Goal: Task Accomplishment & Management: Use online tool/utility

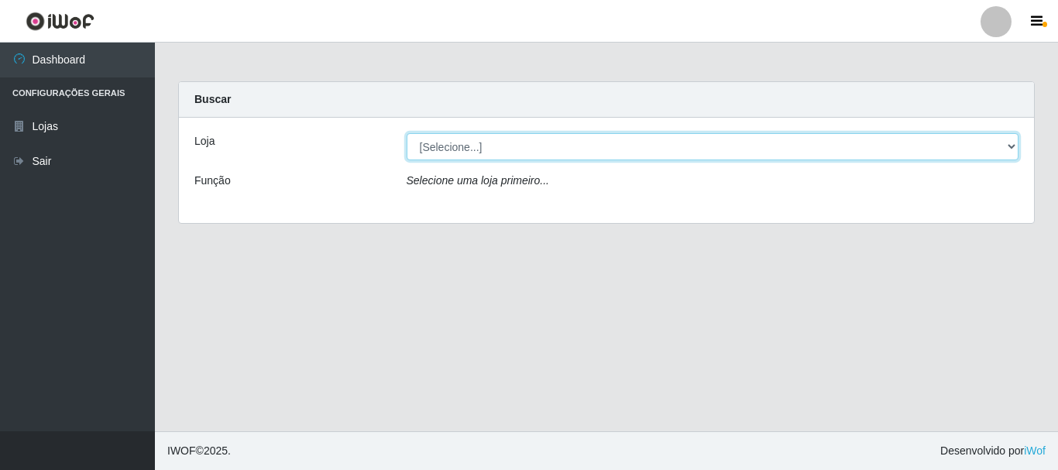
click at [440, 146] on select "[Selecione...] Nordestão - Alecrim" at bounding box center [713, 146] width 613 height 27
select select "453"
click at [407, 133] on select "[Selecione...] Nordestão - Alecrim" at bounding box center [713, 146] width 613 height 27
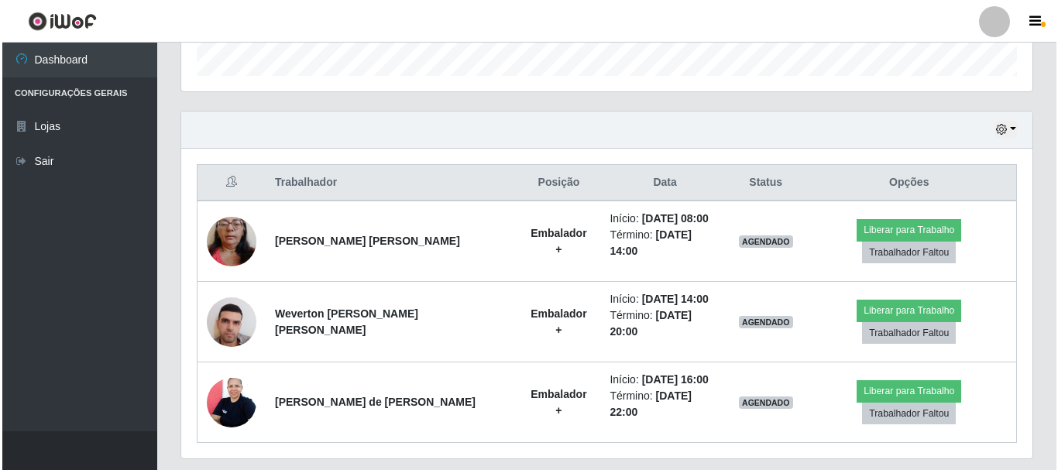
scroll to position [489, 0]
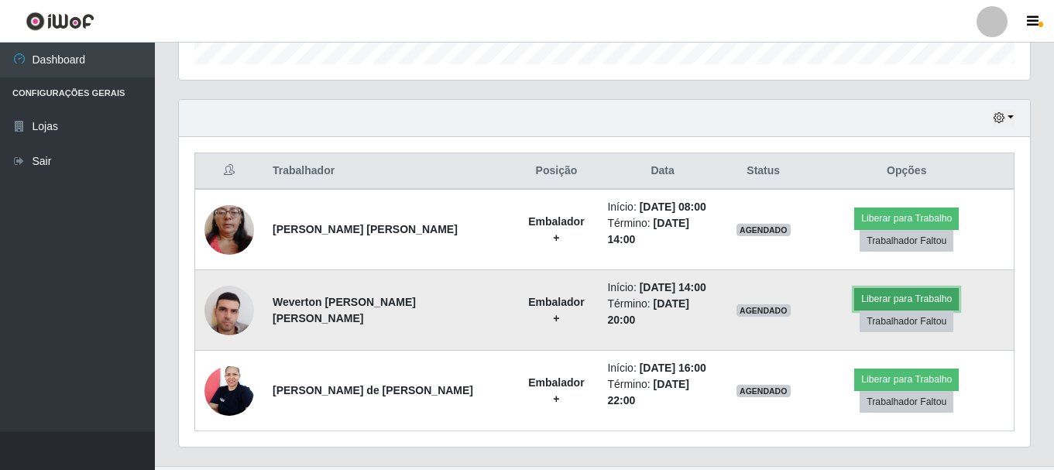
click at [854, 291] on button "Liberar para Trabalho" at bounding box center [906, 299] width 105 height 22
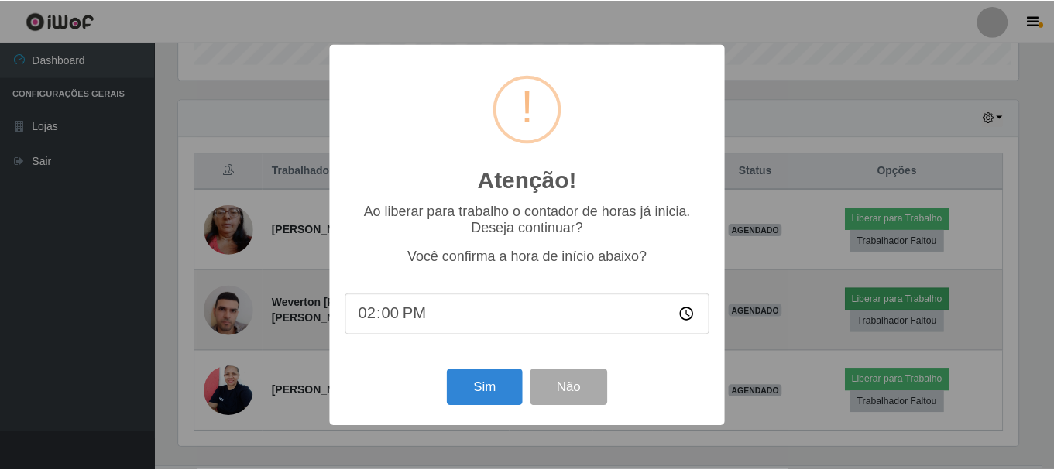
scroll to position [321, 843]
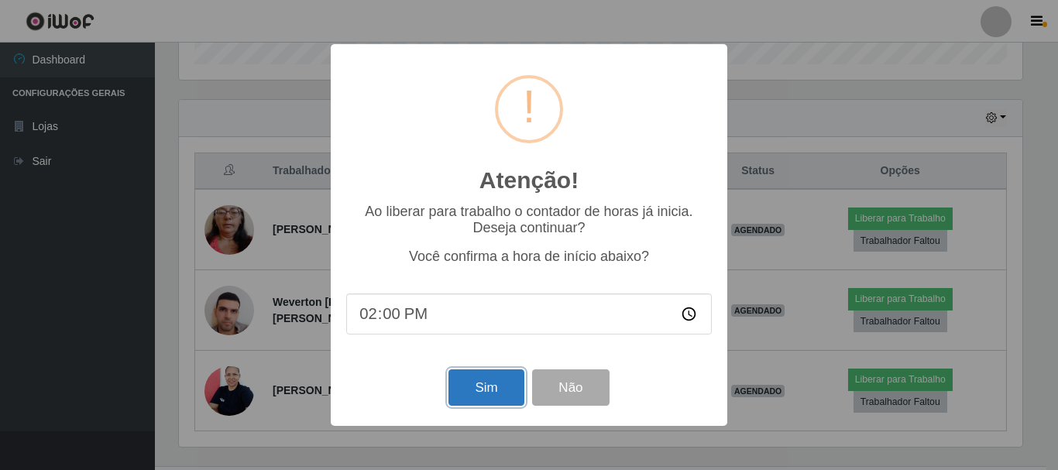
click at [485, 391] on button "Sim" at bounding box center [485, 387] width 75 height 36
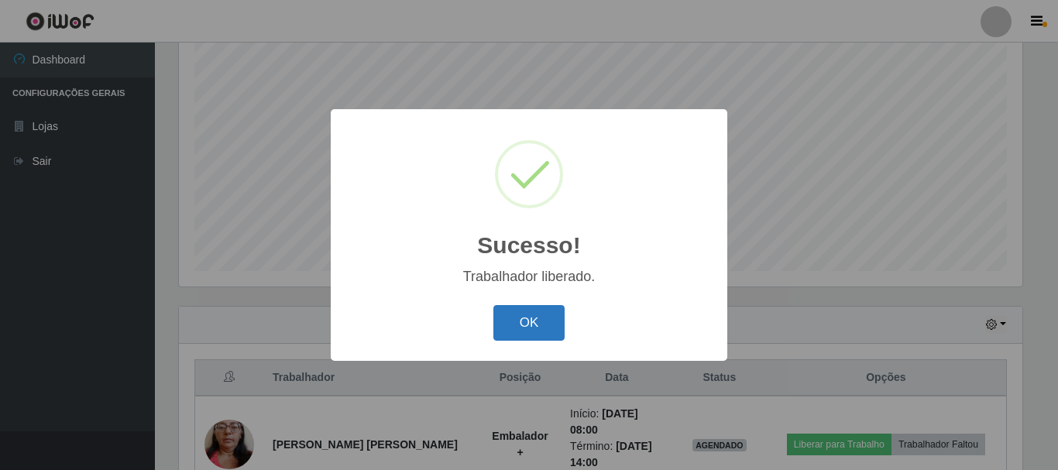
click at [511, 329] on button "OK" at bounding box center [529, 323] width 72 height 36
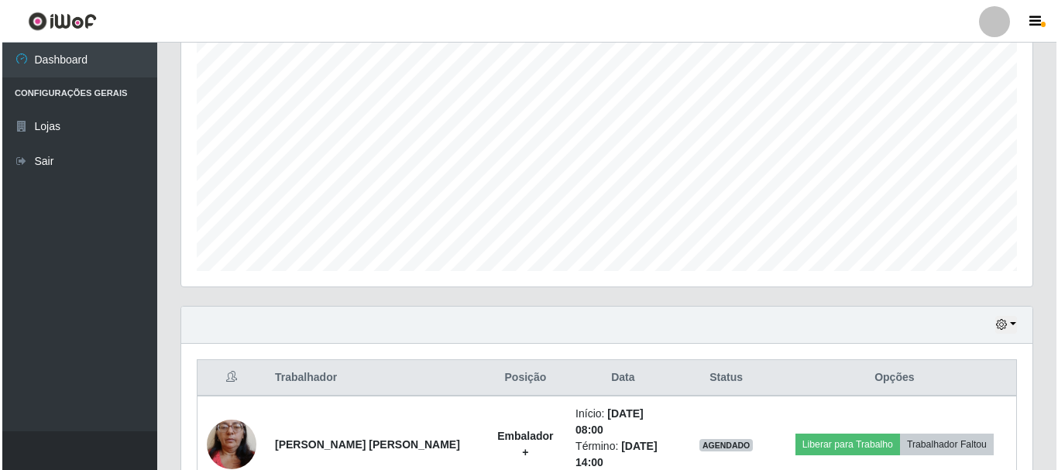
scroll to position [515, 0]
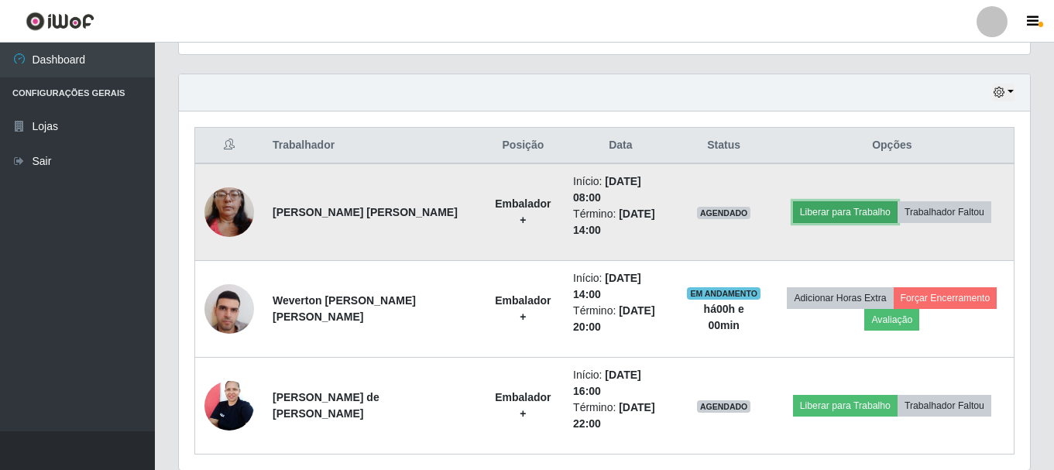
click at [812, 215] on button "Liberar para Trabalho" at bounding box center [845, 212] width 105 height 22
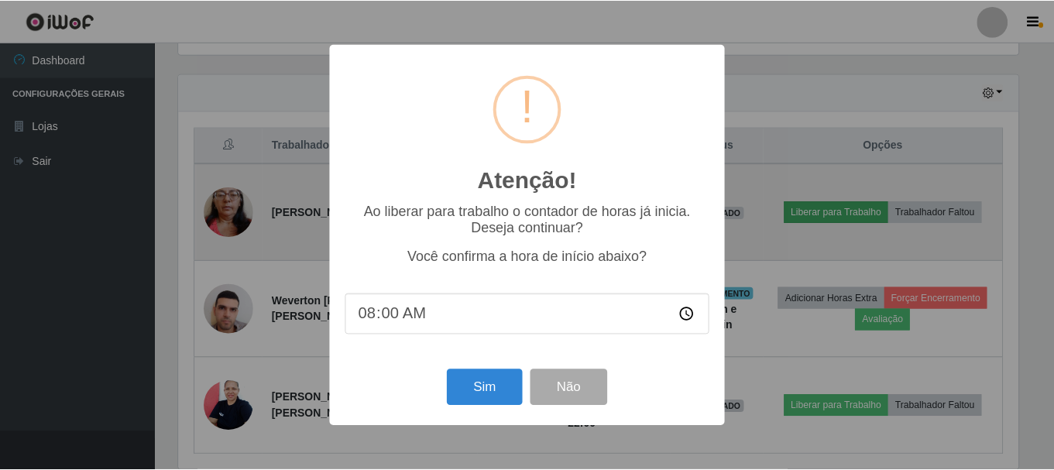
scroll to position [321, 843]
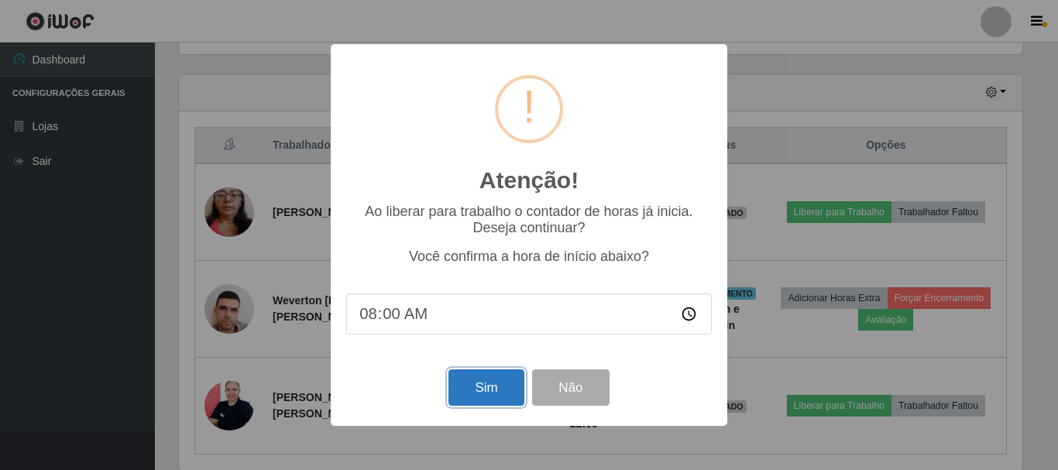
click at [493, 395] on button "Sim" at bounding box center [485, 387] width 75 height 36
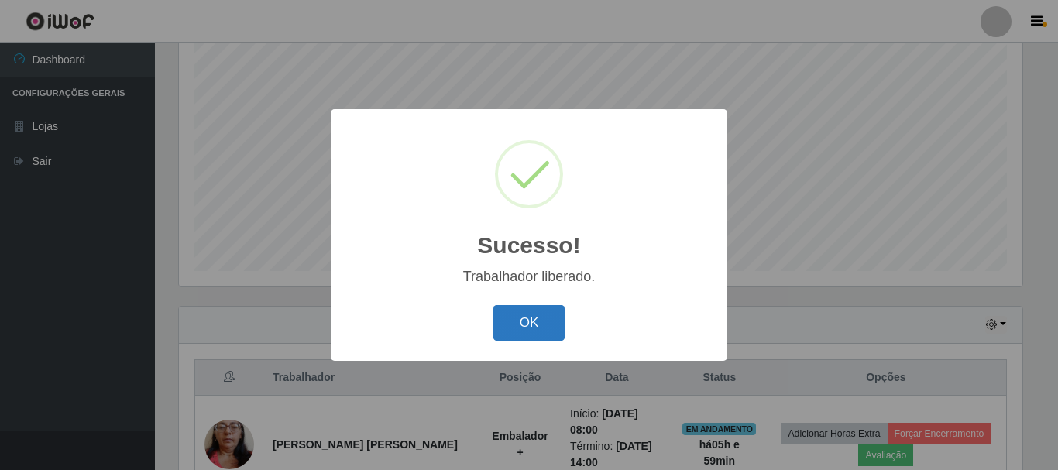
click at [536, 331] on button "OK" at bounding box center [529, 323] width 72 height 36
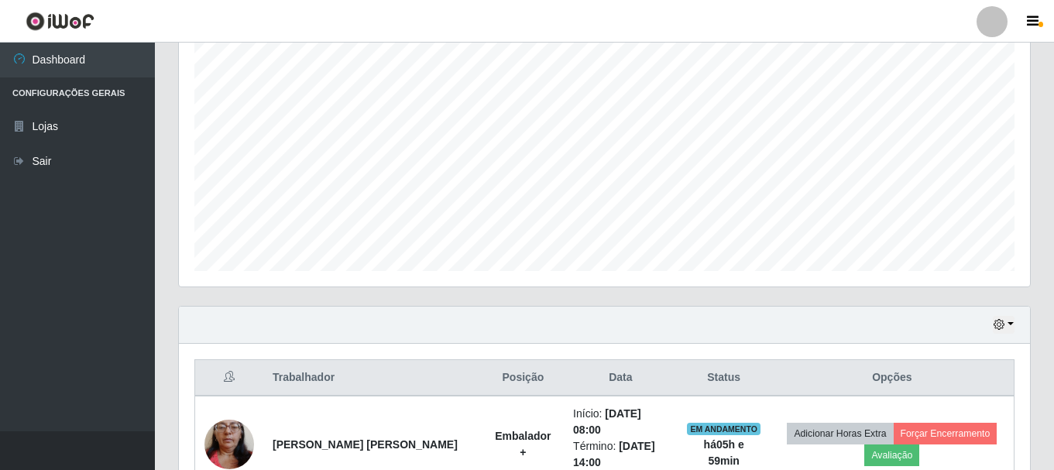
scroll to position [515, 0]
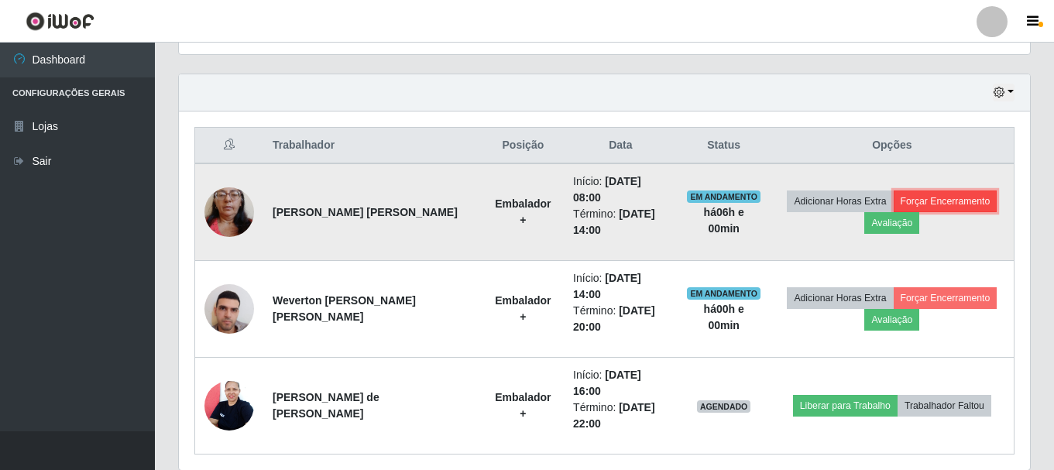
click at [931, 203] on button "Forçar Encerramento" at bounding box center [946, 202] width 104 height 22
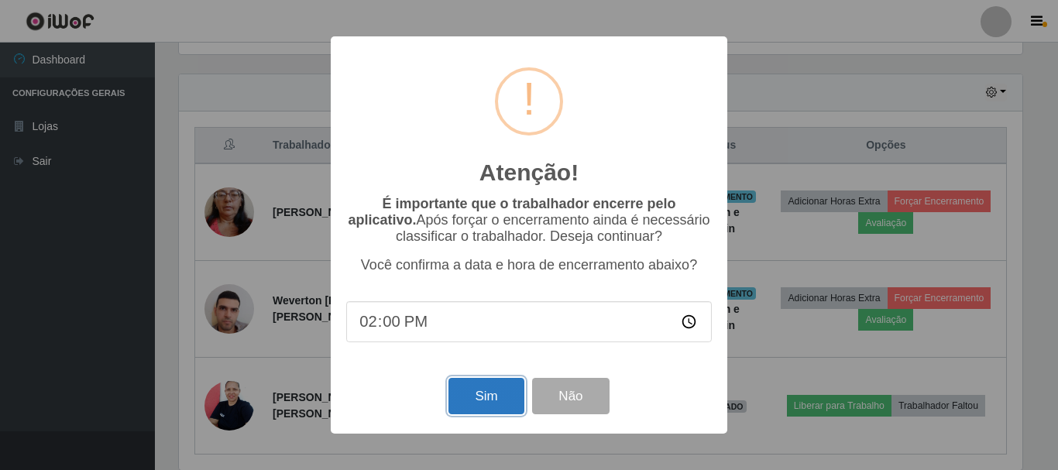
click at [472, 401] on button "Sim" at bounding box center [485, 396] width 75 height 36
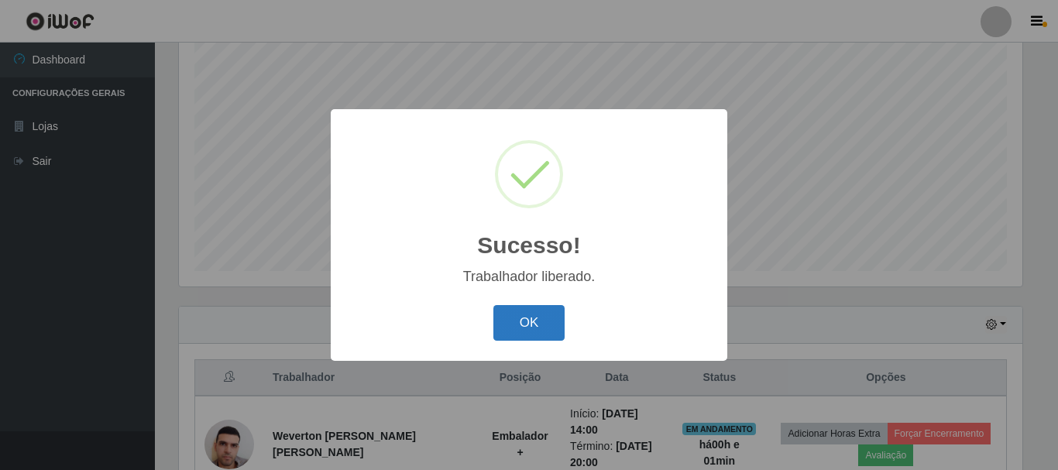
click at [537, 325] on button "OK" at bounding box center [529, 323] width 72 height 36
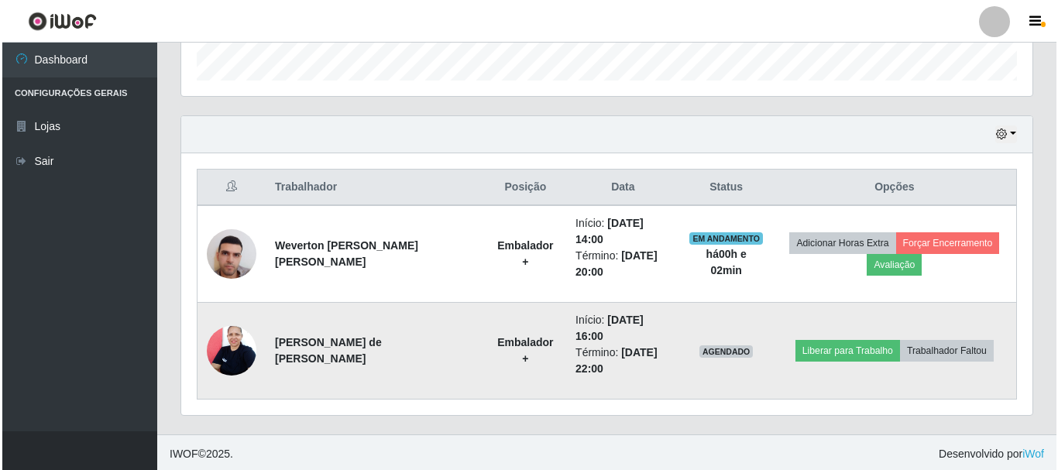
scroll to position [476, 0]
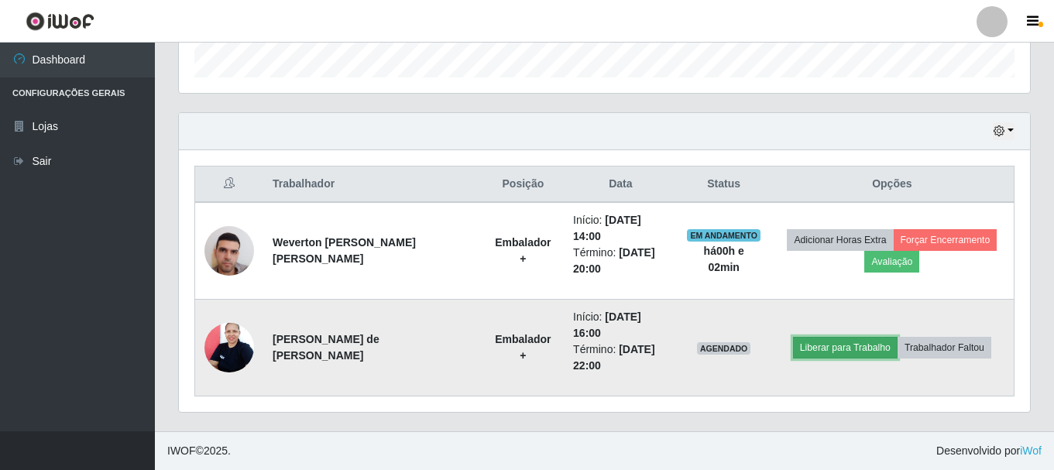
click at [812, 348] on button "Liberar para Trabalho" at bounding box center [845, 348] width 105 height 22
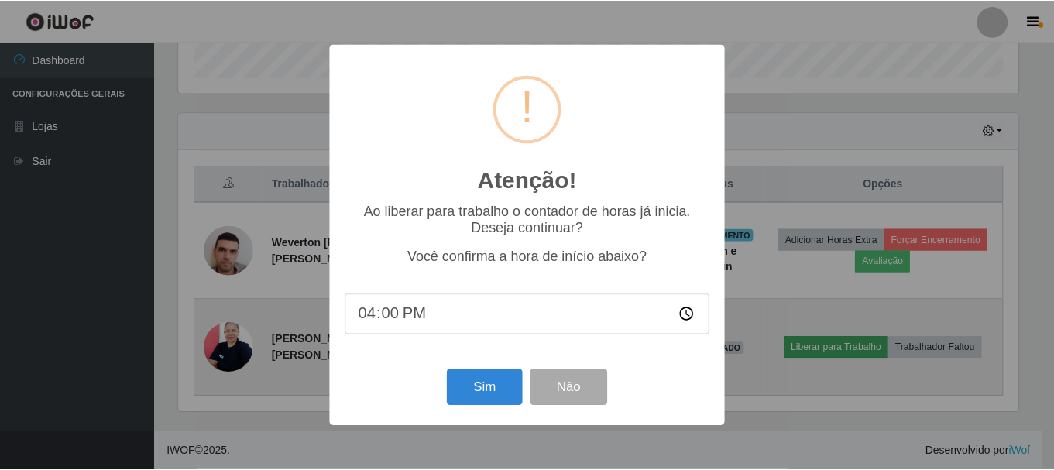
scroll to position [321, 843]
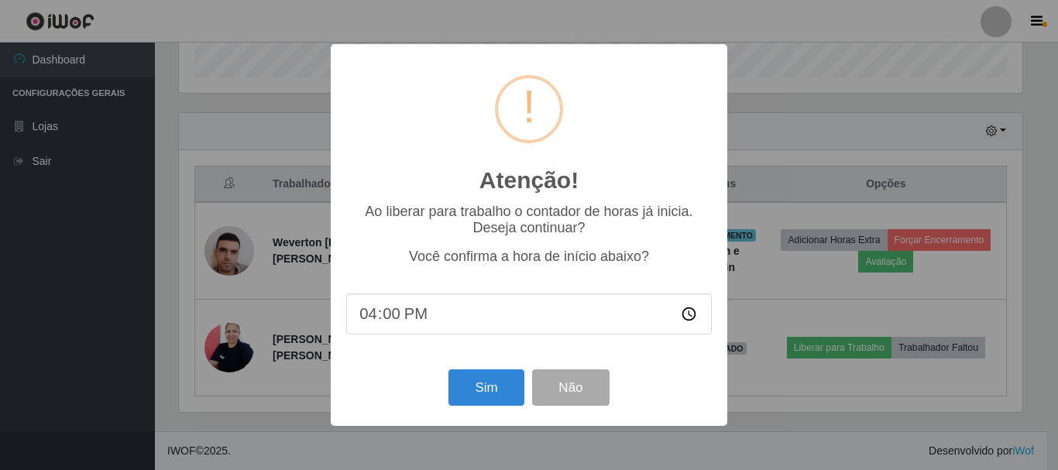
click at [462, 308] on input "16:00" at bounding box center [529, 314] width 366 height 41
type input "14:00"
click at [483, 393] on button "Sim" at bounding box center [485, 387] width 75 height 36
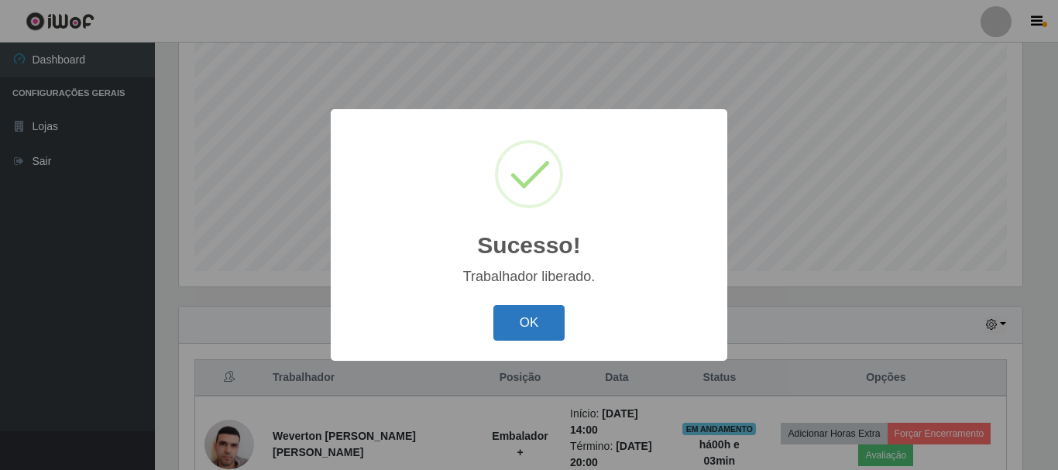
click at [543, 333] on button "OK" at bounding box center [529, 323] width 72 height 36
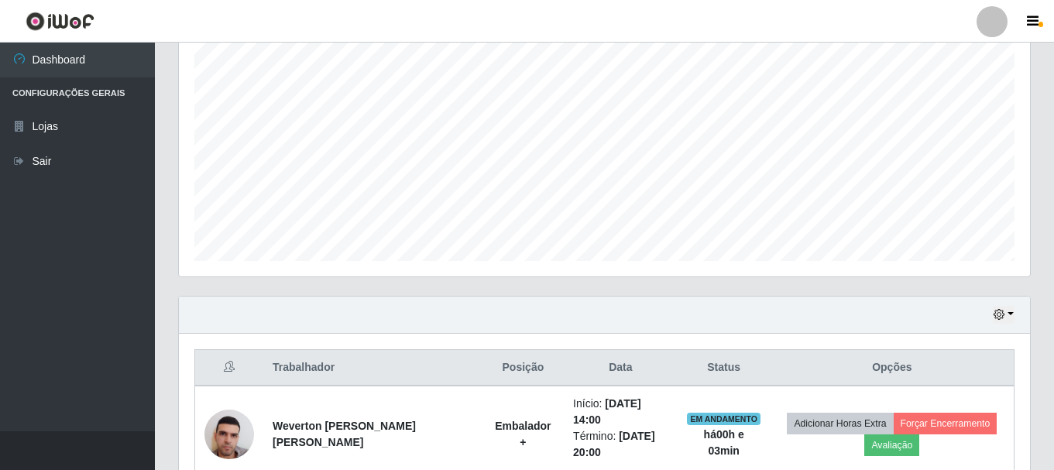
scroll to position [476, 0]
